Goal: Book appointment/travel/reservation

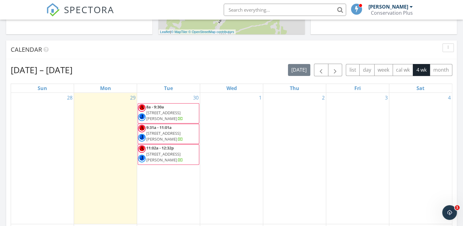
scroll to position [214, 0]
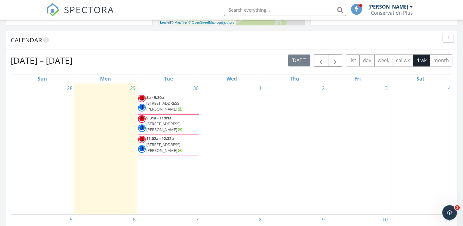
click at [102, 110] on div "29" at bounding box center [105, 148] width 63 height 131
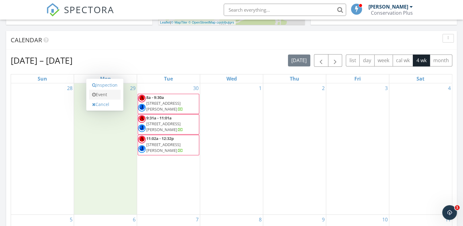
click at [102, 95] on link "Event" at bounding box center [105, 95] width 32 height 10
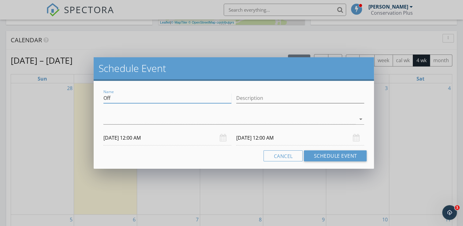
drag, startPoint x: 111, startPoint y: 97, endPoint x: 93, endPoint y: 105, distance: 19.5
click at [94, 105] on div "Name Off Description arrow_drop_down [DATE] 12:00 AM [DATE] 12:00 AM Cancel Sch…" at bounding box center [234, 125] width 280 height 88
type input "Pulte-North"
click at [270, 101] on input "Description" at bounding box center [300, 98] width 128 height 10
type input "1"
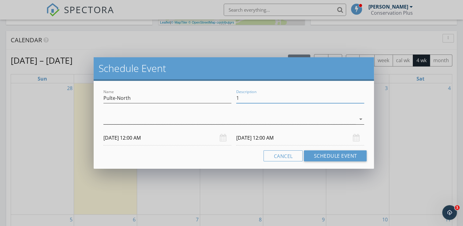
click at [196, 118] on div at bounding box center [229, 119] width 252 height 10
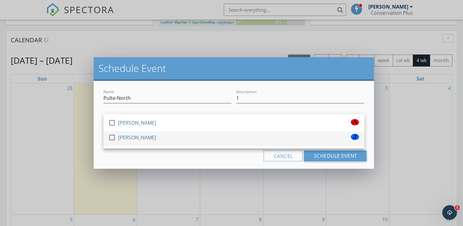
drag, startPoint x: 113, startPoint y: 123, endPoint x: 108, endPoint y: 140, distance: 17.5
click at [112, 123] on div at bounding box center [112, 122] width 10 height 10
drag, startPoint x: 110, startPoint y: 138, endPoint x: 119, endPoint y: 141, distance: 9.6
click at [111, 138] on div at bounding box center [112, 137] width 10 height 10
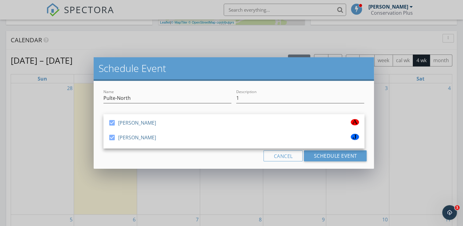
click at [204, 164] on div "Name Pulte-North Description 1 check_box [PERSON_NAME] check_box [PERSON_NAME] …" at bounding box center [234, 125] width 280 height 88
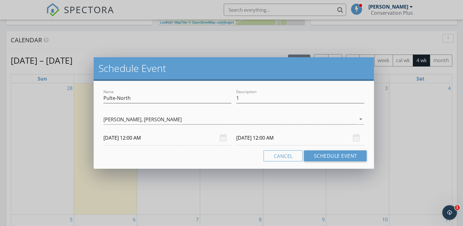
click at [137, 139] on input "[DATE] 12:00 AM" at bounding box center [167, 137] width 128 height 15
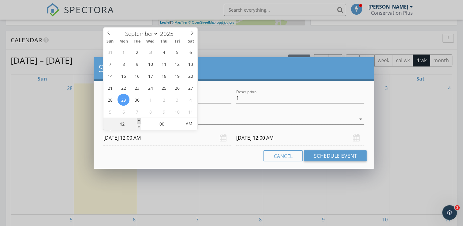
type input "01"
type input "[DATE] 1:00 AM"
click at [138, 119] on span at bounding box center [139, 121] width 4 height 6
type input "02"
type input "[DATE] 2:00 AM"
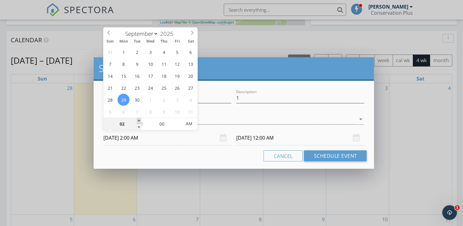
click at [138, 119] on span at bounding box center [139, 121] width 4 height 6
type input "03"
type input "[DATE] 3:00 AM"
click at [138, 119] on span at bounding box center [139, 121] width 4 height 6
type input "04"
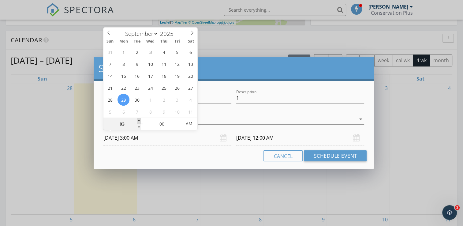
type input "[DATE] 4:00 AM"
click at [139, 120] on span at bounding box center [139, 121] width 4 height 6
type input "05"
type input "[DATE] 5:00 AM"
click at [139, 120] on span at bounding box center [139, 121] width 4 height 6
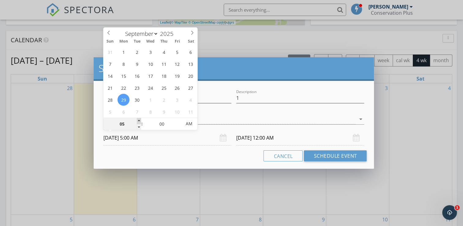
type input "[DATE] 5:00 AM"
type input "06"
type input "[DATE] 6:00 AM"
click at [139, 120] on span at bounding box center [139, 121] width 4 height 6
type input "[DATE] 6:00 AM"
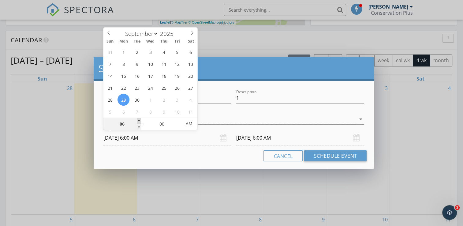
type input "07"
type input "[DATE] 7:00 AM"
click at [139, 120] on span at bounding box center [139, 121] width 4 height 6
type input "[DATE] 7:00 AM"
type input "08"
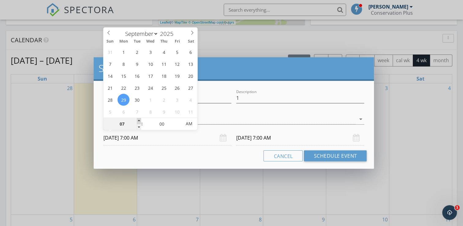
type input "[DATE] 8:00 AM"
click at [139, 120] on span at bounding box center [139, 121] width 4 height 6
type input "08"
click at [272, 139] on input "[DATE] 8:00 AM" at bounding box center [300, 137] width 128 height 15
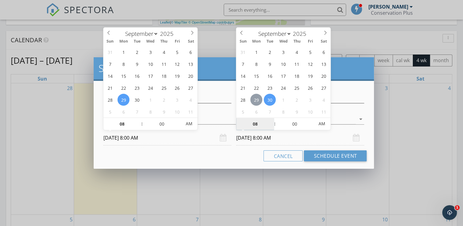
type input "[DATE] 8:00 AM"
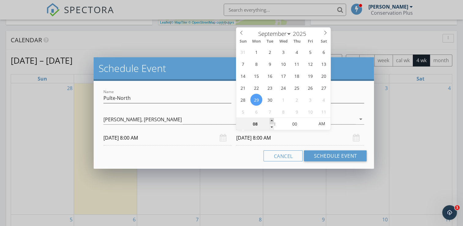
type input "09"
type input "[DATE] 9:00 AM"
click at [273, 119] on span at bounding box center [271, 121] width 4 height 6
type input "10"
type input "[DATE] 10:00 AM"
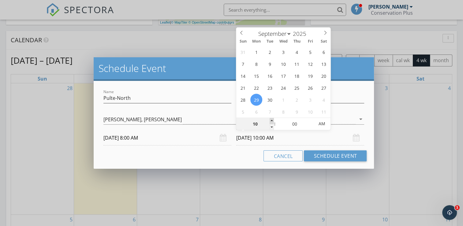
click at [273, 119] on span at bounding box center [271, 121] width 4 height 6
click at [327, 154] on button "Schedule Event" at bounding box center [335, 155] width 63 height 11
